Goal: Obtain resource: Download file/media

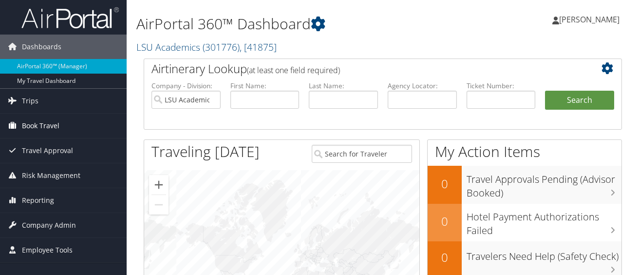
click at [48, 121] on span "Book Travel" at bounding box center [40, 125] width 37 height 24
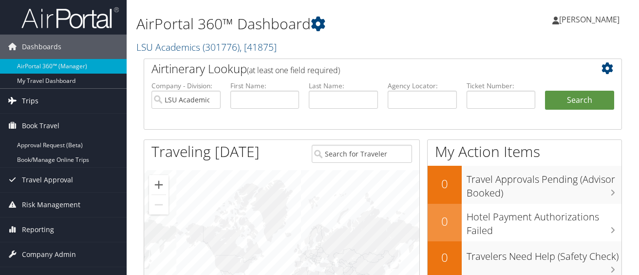
click at [39, 102] on link "Trips" at bounding box center [63, 101] width 127 height 24
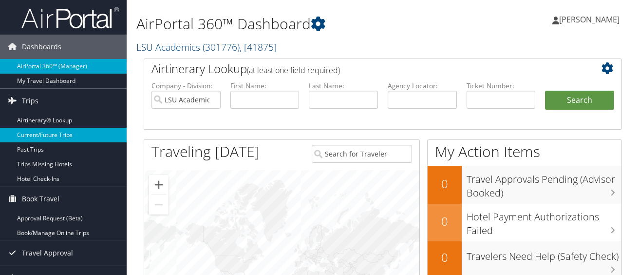
click at [66, 135] on link "Current/Future Trips" at bounding box center [63, 135] width 127 height 15
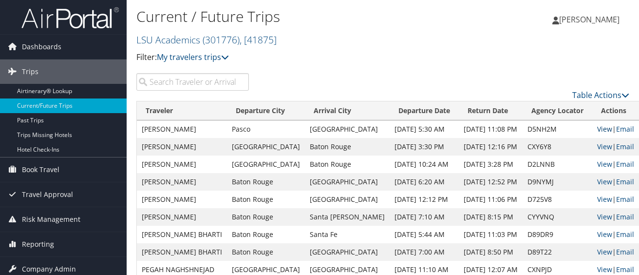
click at [597, 124] on link "View" at bounding box center [604, 128] width 15 height 9
click at [597, 159] on link "View" at bounding box center [604, 163] width 15 height 9
click at [597, 124] on link "View" at bounding box center [604, 128] width 15 height 9
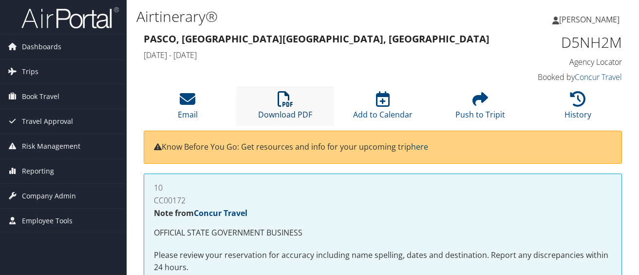
click at [271, 106] on link "Download PDF" at bounding box center [285, 107] width 54 height 23
click at [32, 70] on span "Trips" at bounding box center [30, 71] width 17 height 24
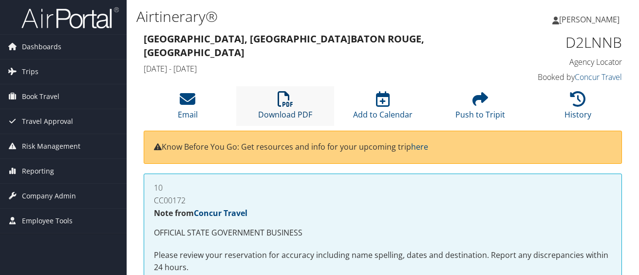
click at [287, 100] on link "Download PDF" at bounding box center [285, 107] width 54 height 23
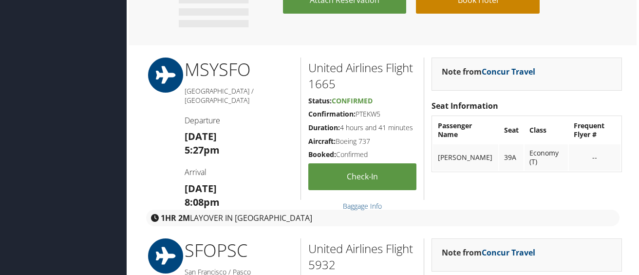
scroll to position [659, 0]
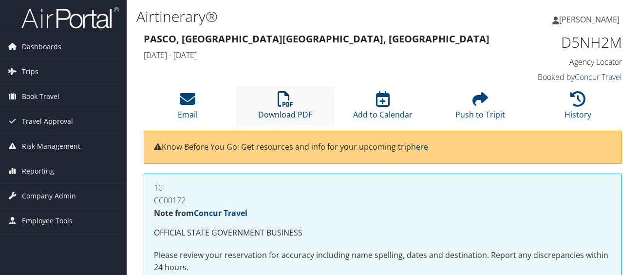
click at [301, 108] on link "Download PDF" at bounding box center [285, 107] width 54 height 23
